Goal: Transaction & Acquisition: Purchase product/service

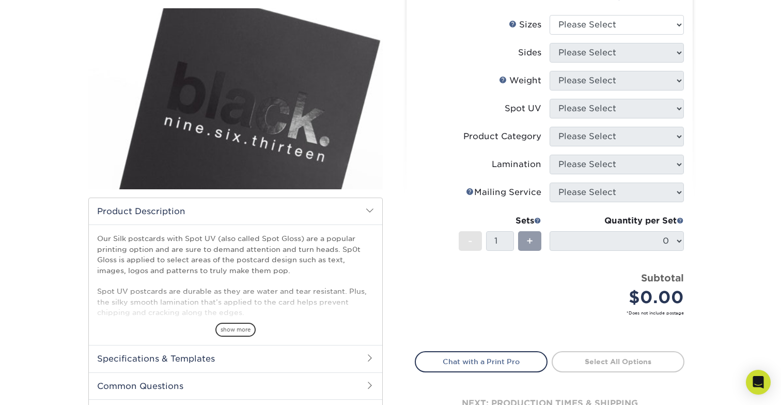
scroll to position [119, 0]
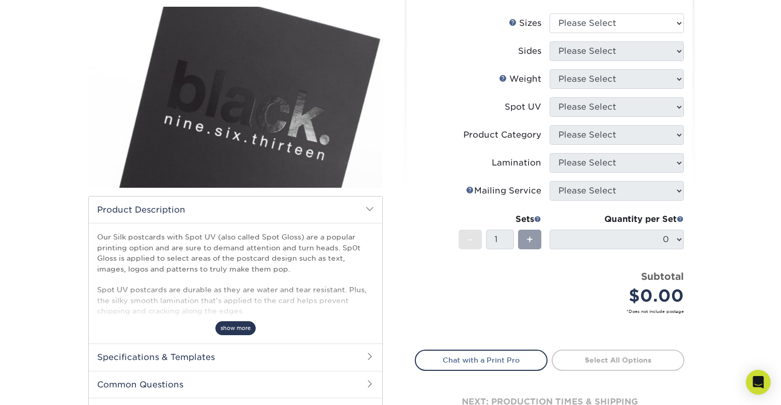
click at [235, 321] on span "show more" at bounding box center [235, 328] width 40 height 14
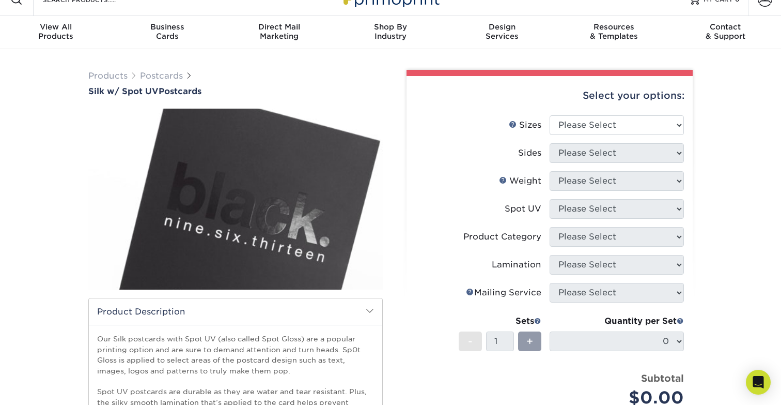
scroll to position [20, 0]
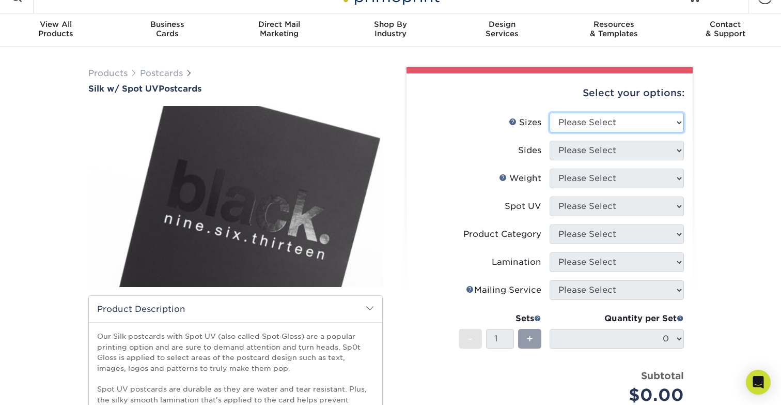
click at [616, 121] on select "Please Select 2" x 4" 2" x 6" 2" x 8" 3.5" x 3.5" 3.5" x 4" 3.5" x 8.5" 3.67" x…" at bounding box center [617, 123] width 134 height 20
click at [661, 129] on select "Please Select 2" x 4" 2" x 6" 2" x 8" 3.5" x 3.5" 3.5" x 4" 3.5" x 8.5" 3.67" x…" at bounding box center [617, 123] width 134 height 20
select select "3.50x3.50"
click at [550, 113] on select "Please Select 2" x 4" 2" x 6" 2" x 8" 3.5" x 3.5" 3.5" x 4" 3.5" x 8.5" 3.67" x…" at bounding box center [617, 123] width 134 height 20
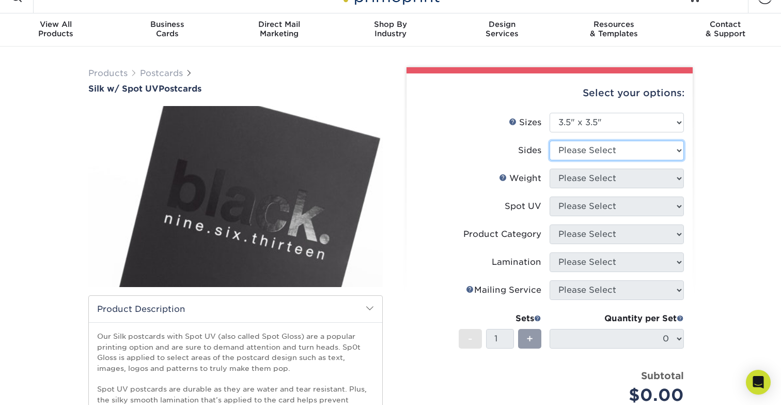
click at [648, 152] on select "Please Select Print Both Sides Print Front Only" at bounding box center [617, 151] width 134 height 20
select select "32d3c223-f82c-492b-b915-ba065a00862f"
click at [550, 141] on select "Please Select Print Both Sides Print Front Only" at bounding box center [617, 151] width 134 height 20
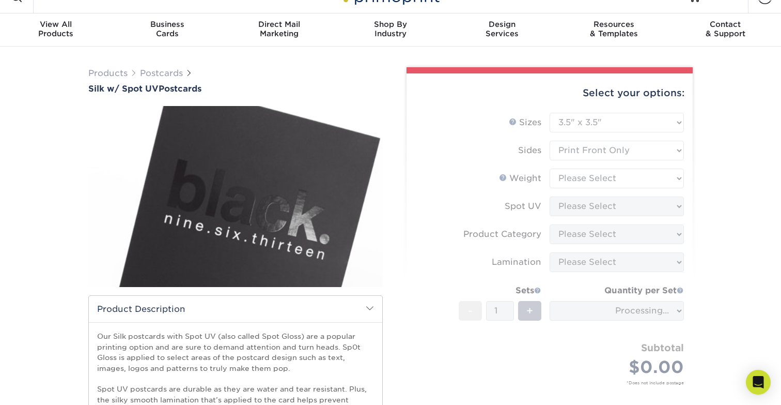
click at [633, 179] on form "Sizes Help Sizes Please Select 2" x 4" 2" x 6" 2" x 8" 3.5" x 3.5" 3.5" x 4" 3.…" at bounding box center [550, 261] width 270 height 296
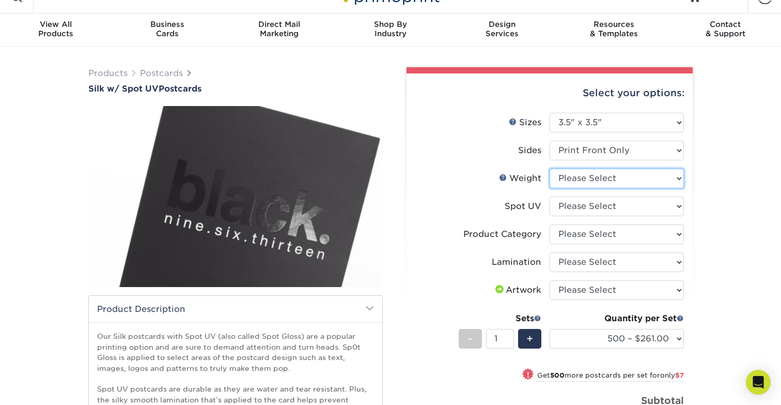
click at [644, 176] on select "Please Select 16PT" at bounding box center [617, 178] width 134 height 20
select select "16PT"
click at [550, 168] on select "Please Select 16PT" at bounding box center [617, 178] width 134 height 20
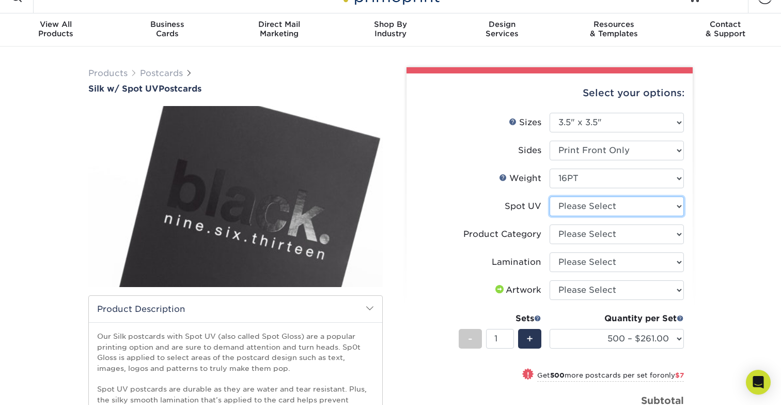
click at [619, 203] on select "Please Select Front Only" at bounding box center [617, 206] width 134 height 20
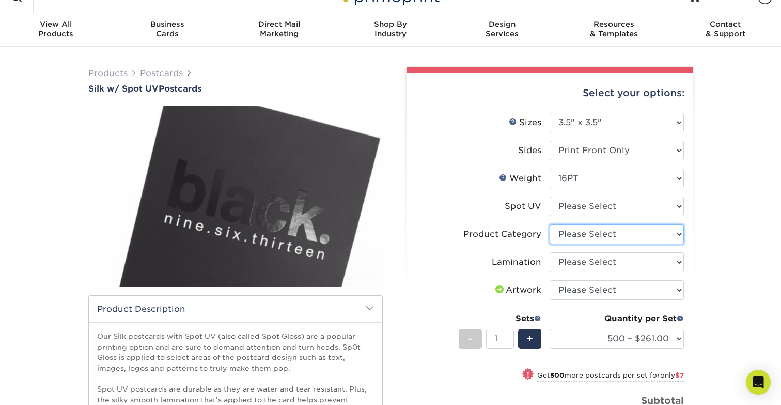
click at [647, 230] on select "Please Select Postcards" at bounding box center [617, 234] width 134 height 20
click at [652, 258] on select "Please Select Silk" at bounding box center [617, 262] width 134 height 20
click at [647, 259] on select "Please Select Silk" at bounding box center [617, 262] width 134 height 20
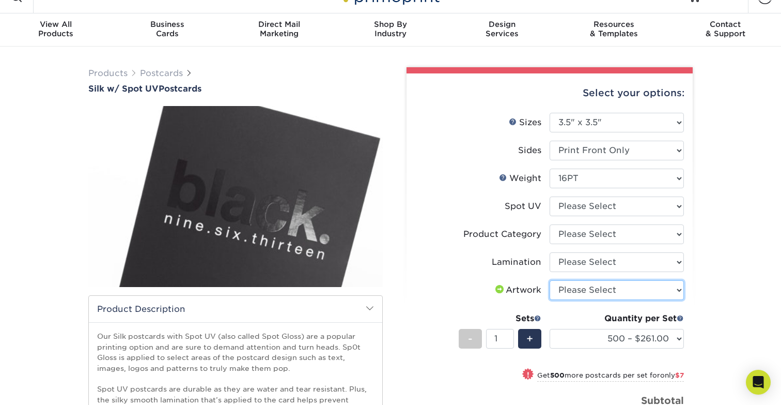
click at [670, 282] on select "Please Select I will upload files I need a design - $150" at bounding box center [617, 290] width 134 height 20
